Goal: Information Seeking & Learning: Learn about a topic

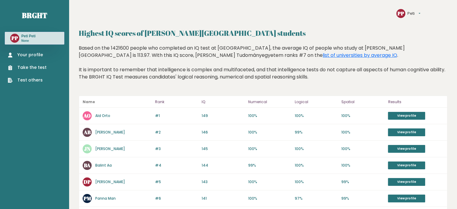
click at [27, 53] on link "Your profile" at bounding box center [27, 55] width 39 height 6
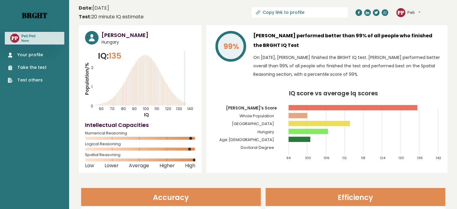
click at [35, 14] on link "Brght" at bounding box center [34, 16] width 25 height 10
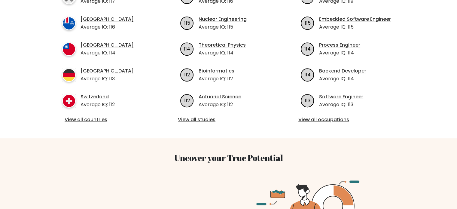
scroll to position [260, 0]
click at [73, 116] on link "View all countries" at bounding box center [108, 119] width 87 height 7
click at [187, 116] on link "View all studies" at bounding box center [228, 119] width 101 height 7
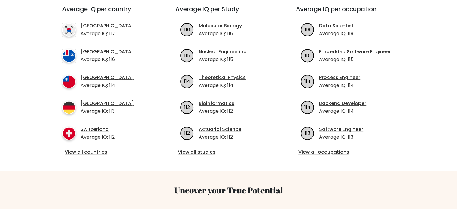
scroll to position [228, 0]
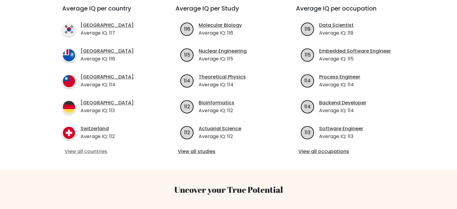
click at [78, 148] on link "View all countries" at bounding box center [108, 151] width 87 height 7
drag, startPoint x: 268, startPoint y: 162, endPoint x: 253, endPoint y: 158, distance: 15.4
click at [253, 158] on div "Average IQ per country South Korea Average IQ: 117 French Southern Territories …" at bounding box center [228, 80] width 354 height 180
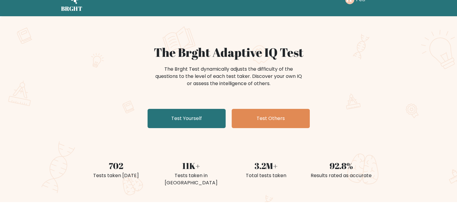
scroll to position [0, 0]
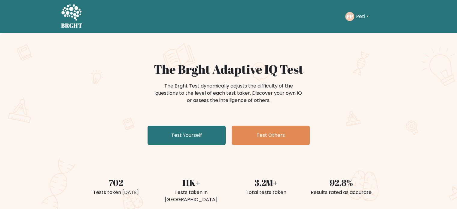
click at [358, 17] on button "Peti" at bounding box center [362, 17] width 16 height 8
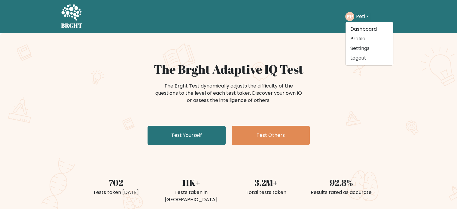
click at [358, 17] on button "Peti" at bounding box center [362, 17] width 16 height 8
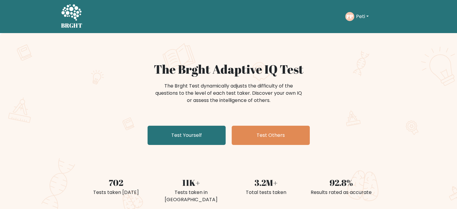
click at [358, 17] on button "Peti" at bounding box center [362, 17] width 16 height 8
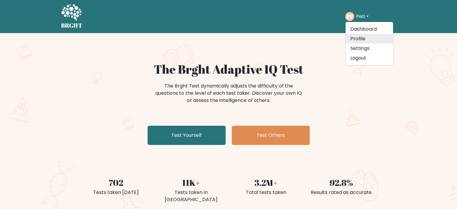
click at [355, 38] on link "Profile" at bounding box center [368, 39] width 47 height 10
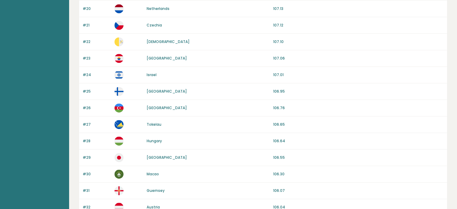
scroll to position [396, 0]
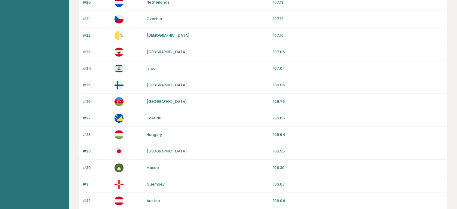
click at [150, 132] on link "Hungary" at bounding box center [154, 134] width 15 height 5
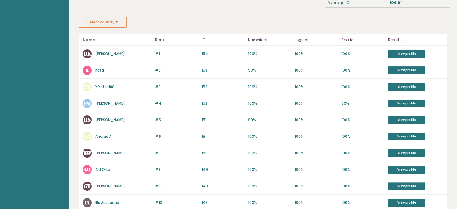
scroll to position [103, 0]
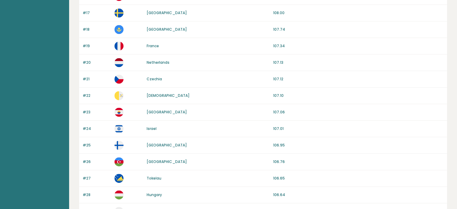
scroll to position [348, 0]
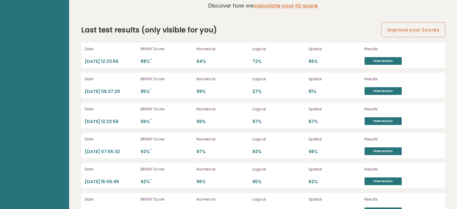
scroll to position [1657, 0]
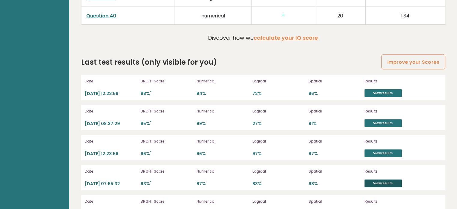
click at [374, 180] on link "View results" at bounding box center [382, 183] width 37 height 8
click at [382, 151] on link "View results" at bounding box center [382, 153] width 37 height 8
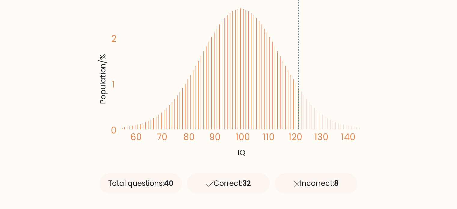
scroll to position [96, 0]
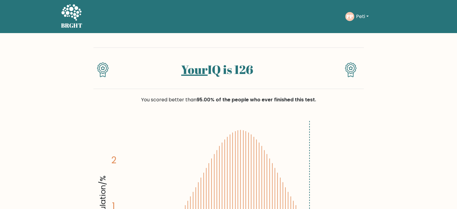
click at [196, 71] on link "Your" at bounding box center [194, 69] width 26 height 16
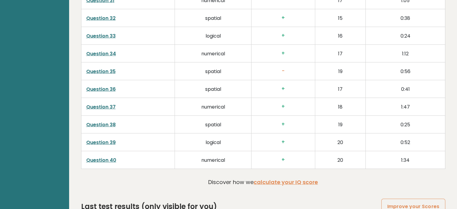
scroll to position [1525, 0]
